Goal: Task Accomplishment & Management: Manage account settings

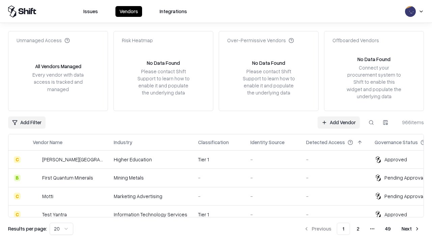
click at [339, 122] on link "Add Vendor" at bounding box center [339, 123] width 42 height 12
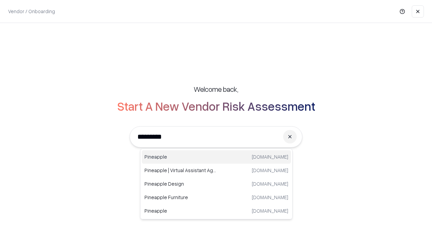
click at [216, 157] on div "Pineapple [DOMAIN_NAME]" at bounding box center [216, 157] width 149 height 14
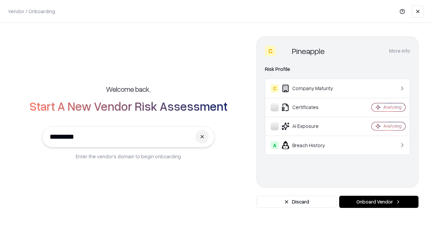
type input "*********"
click at [379, 202] on button "Onboard Vendor" at bounding box center [378, 202] width 79 height 12
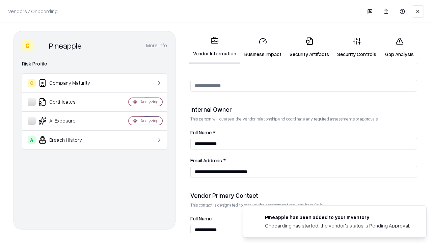
scroll to position [350, 0]
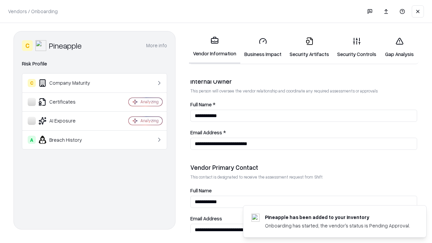
click at [263, 47] on link "Business Impact" at bounding box center [262, 47] width 45 height 31
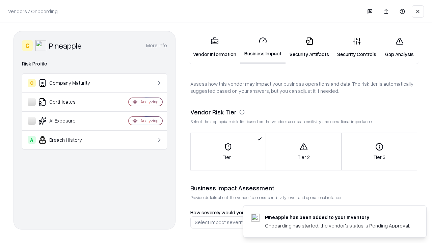
click at [400, 47] on link "Gap Analysis" at bounding box center [400, 47] width 38 height 31
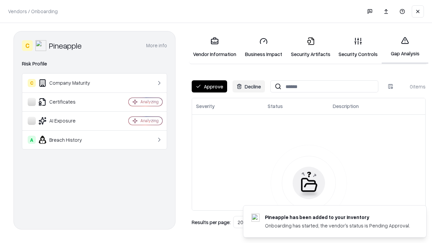
click at [209, 86] on button "Approve" at bounding box center [209, 86] width 35 height 12
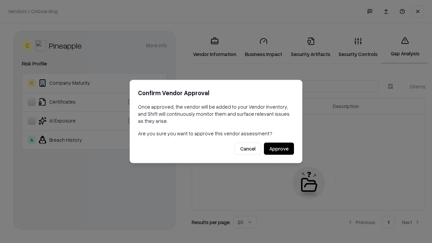
click at [279, 149] on button "Approve" at bounding box center [279, 149] width 30 height 12
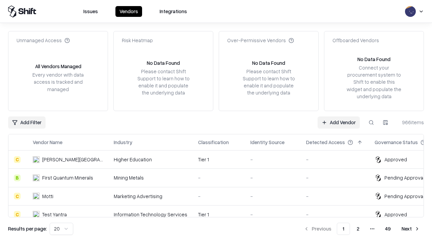
type input "*********"
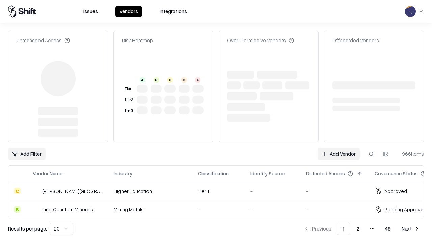
click at [339, 148] on link "Add Vendor" at bounding box center [339, 154] width 42 height 12
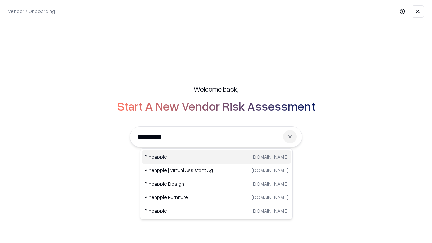
click at [216, 157] on div "Pineapple [DOMAIN_NAME]" at bounding box center [216, 157] width 149 height 14
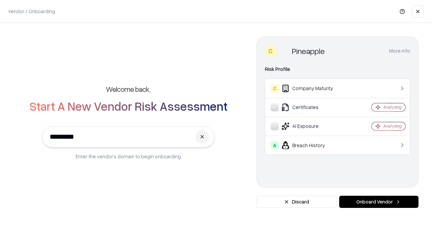
type input "*********"
click at [379, 202] on button "Onboard Vendor" at bounding box center [378, 202] width 79 height 12
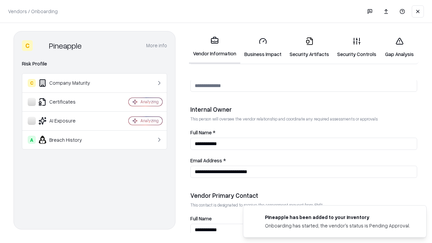
scroll to position [350, 0]
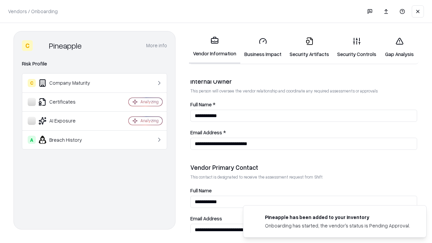
click at [400, 47] on link "Gap Analysis" at bounding box center [400, 47] width 38 height 31
